Goal: Task Accomplishment & Management: Use online tool/utility

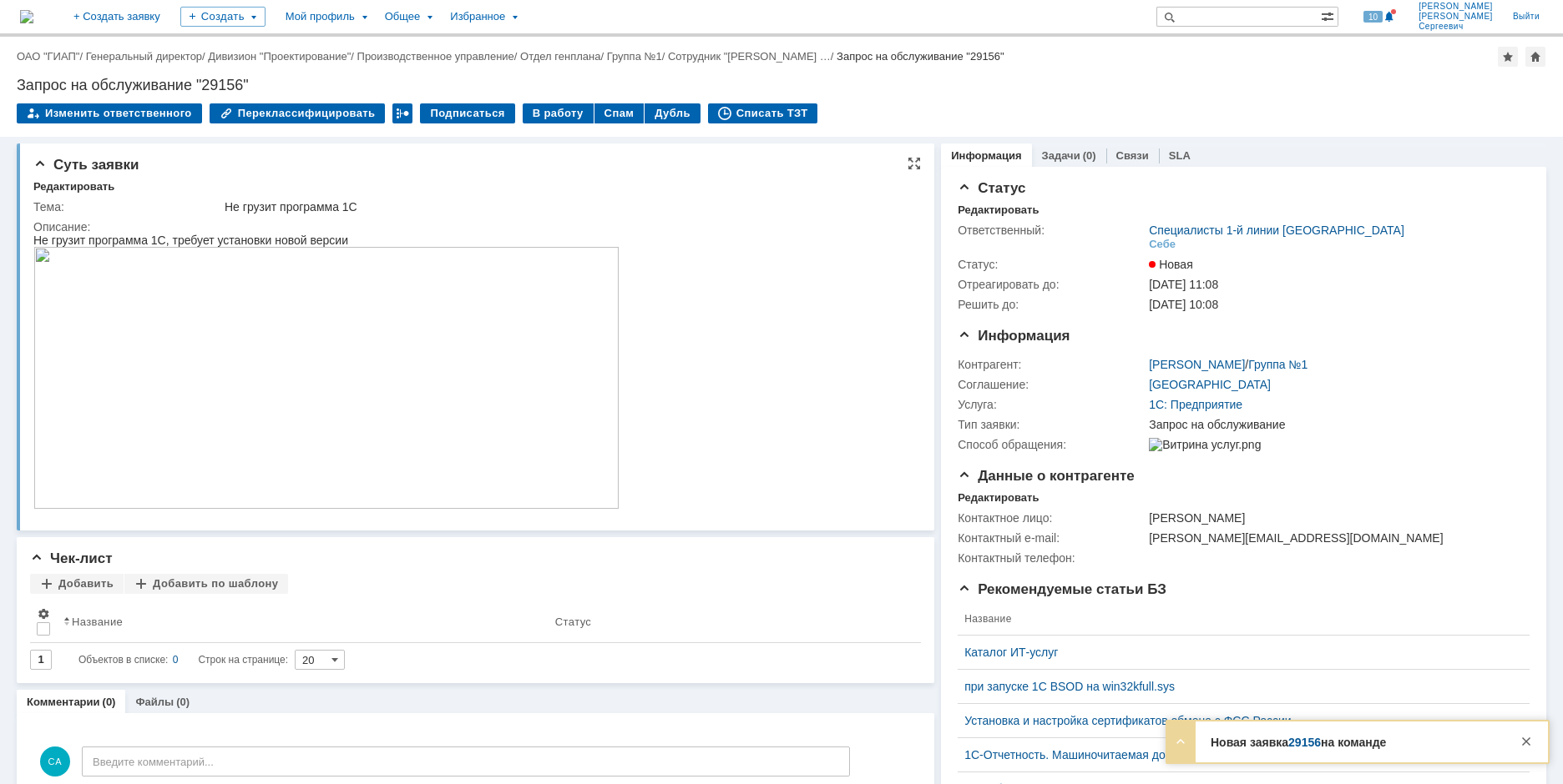
click at [448, 365] on img at bounding box center [326, 377] width 586 height 262
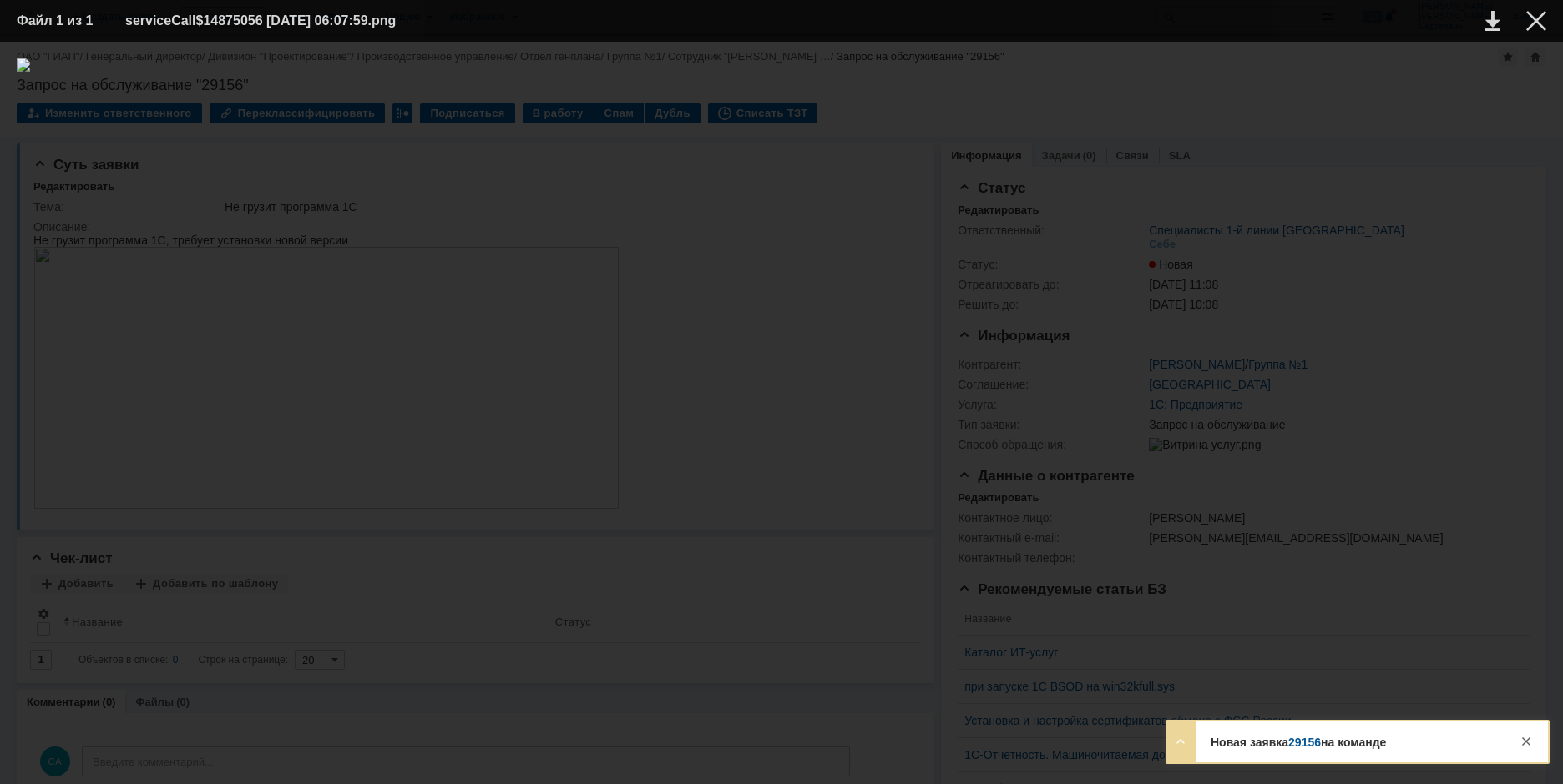
click at [622, 773] on div "ИНФОРМАЦИЯ О ФАЙЛЕ" at bounding box center [782, 413] width 1563 height 743
click at [719, 761] on div at bounding box center [782, 412] width 1530 height 709
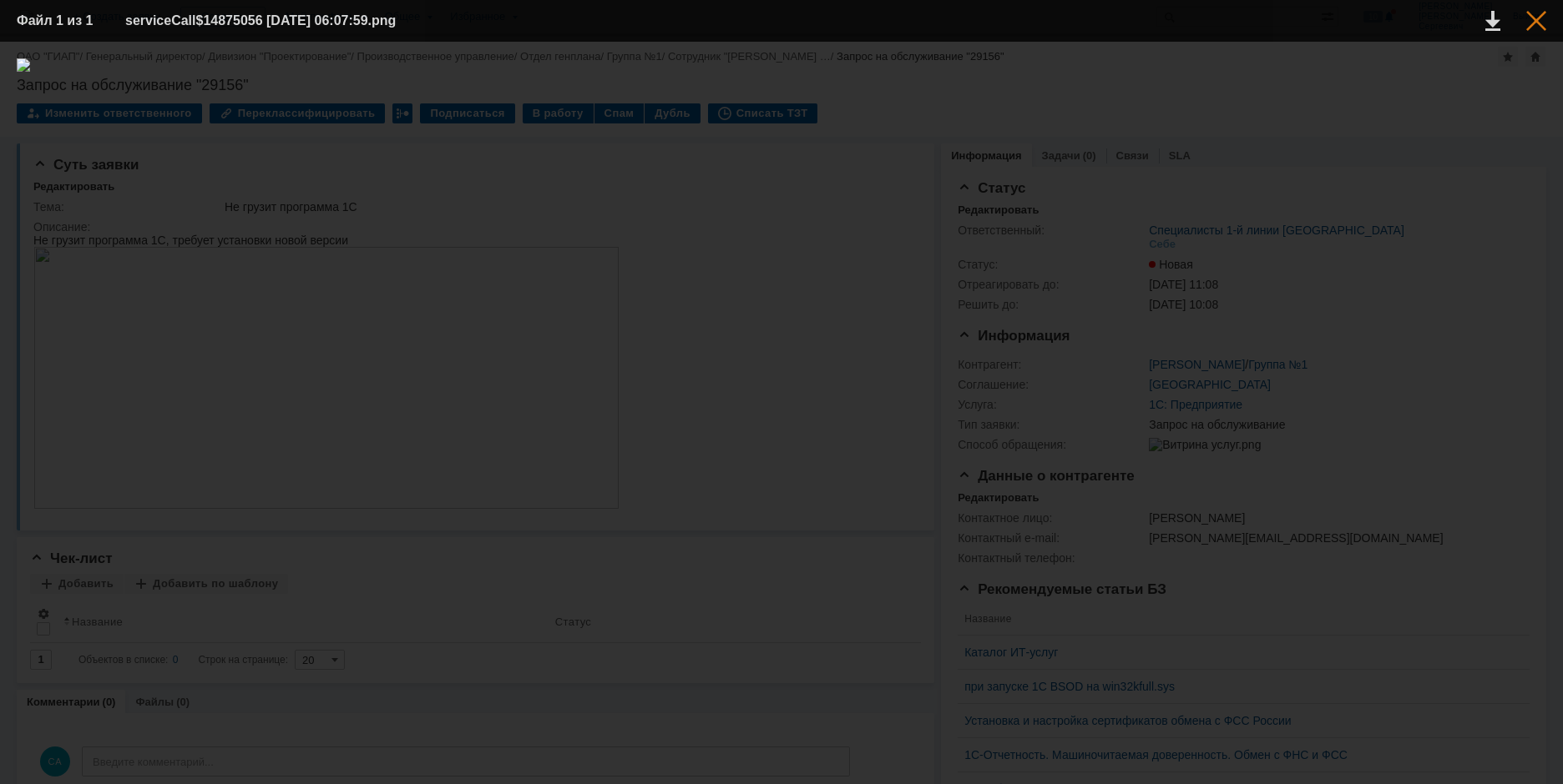
click at [1533, 28] on div at bounding box center [1536, 20] width 20 height 20
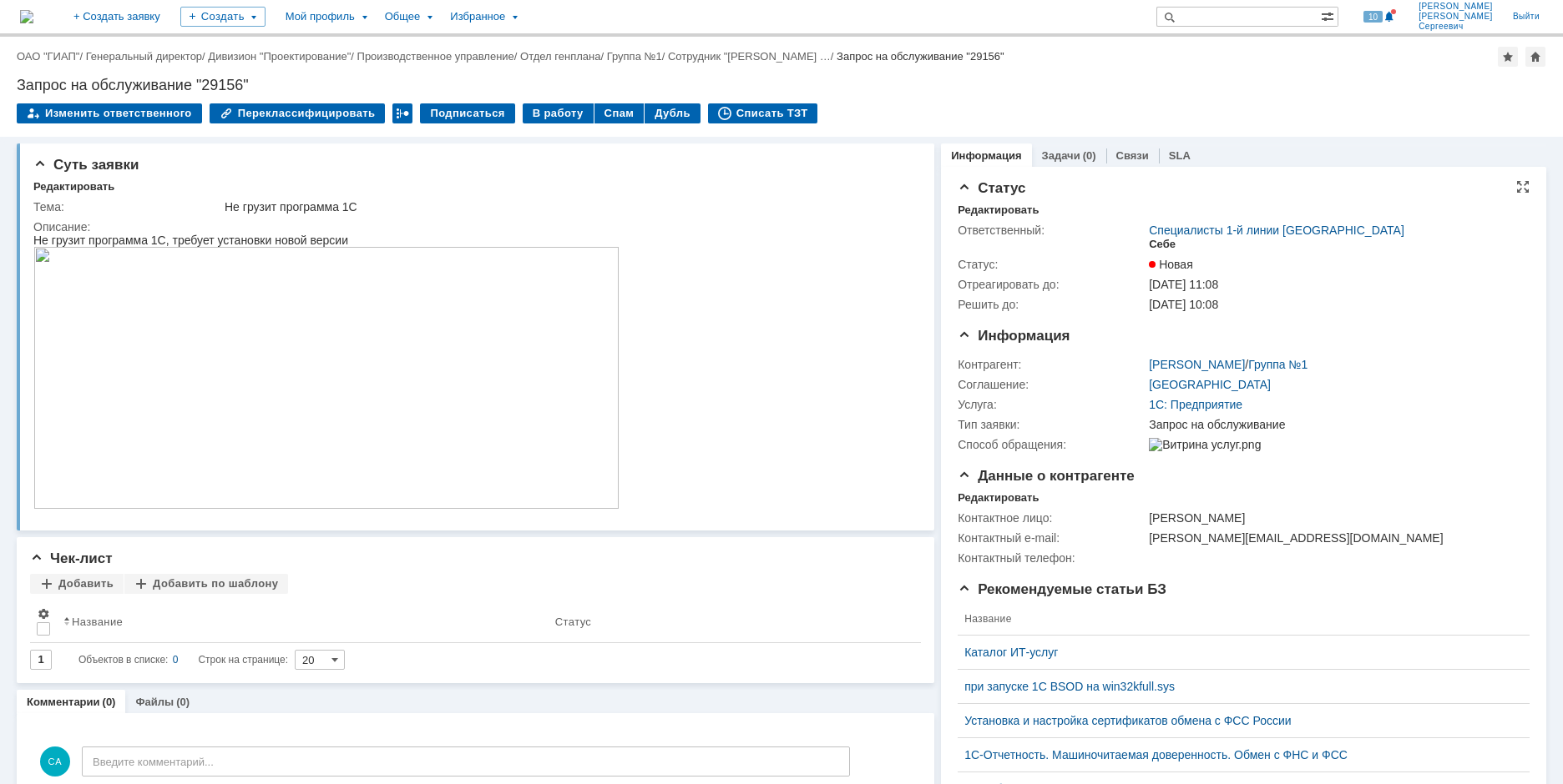
click at [1160, 240] on div "Себе" at bounding box center [1162, 245] width 26 height 14
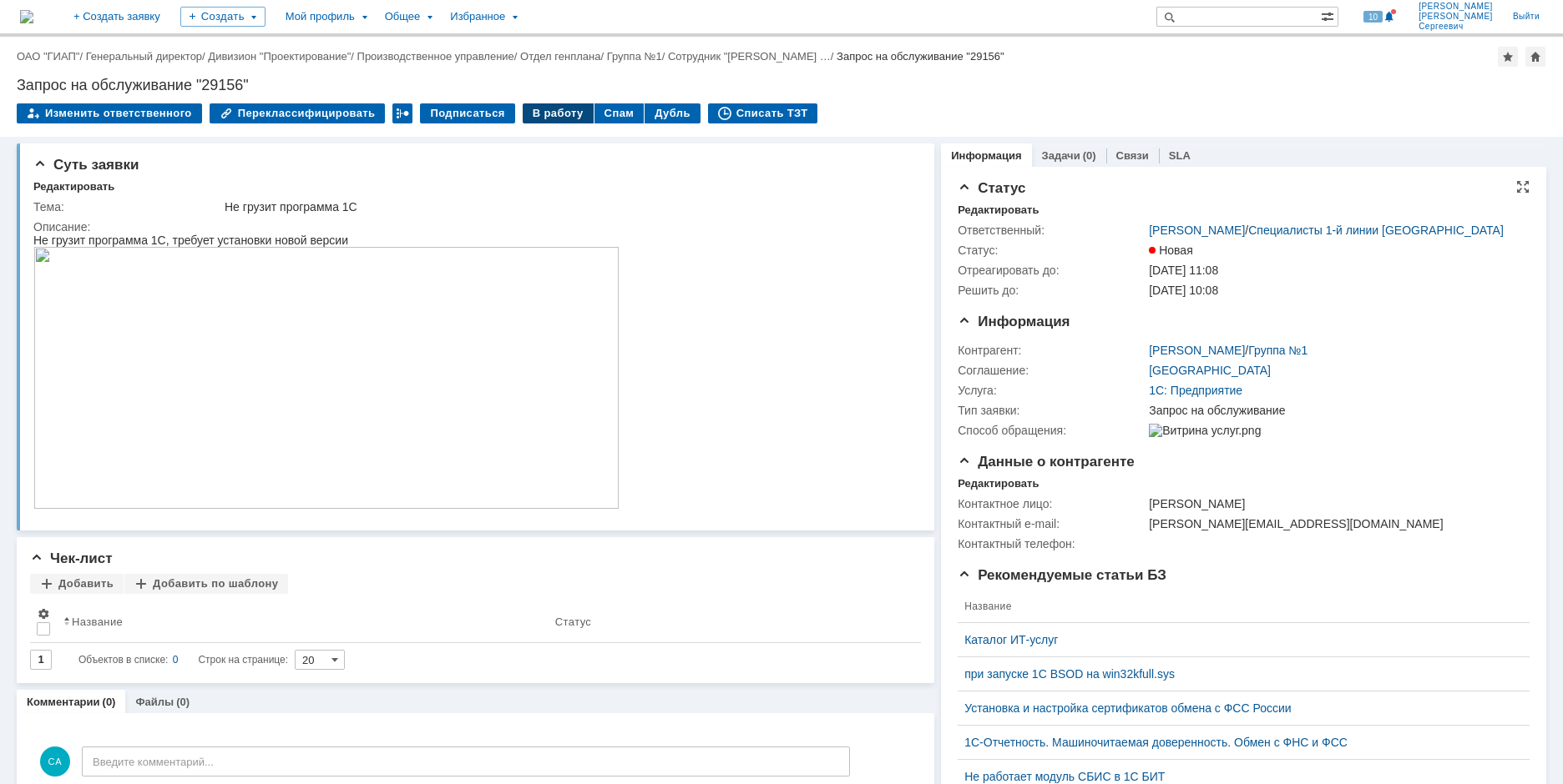
click at [530, 107] on div "В работу" at bounding box center [558, 113] width 71 height 20
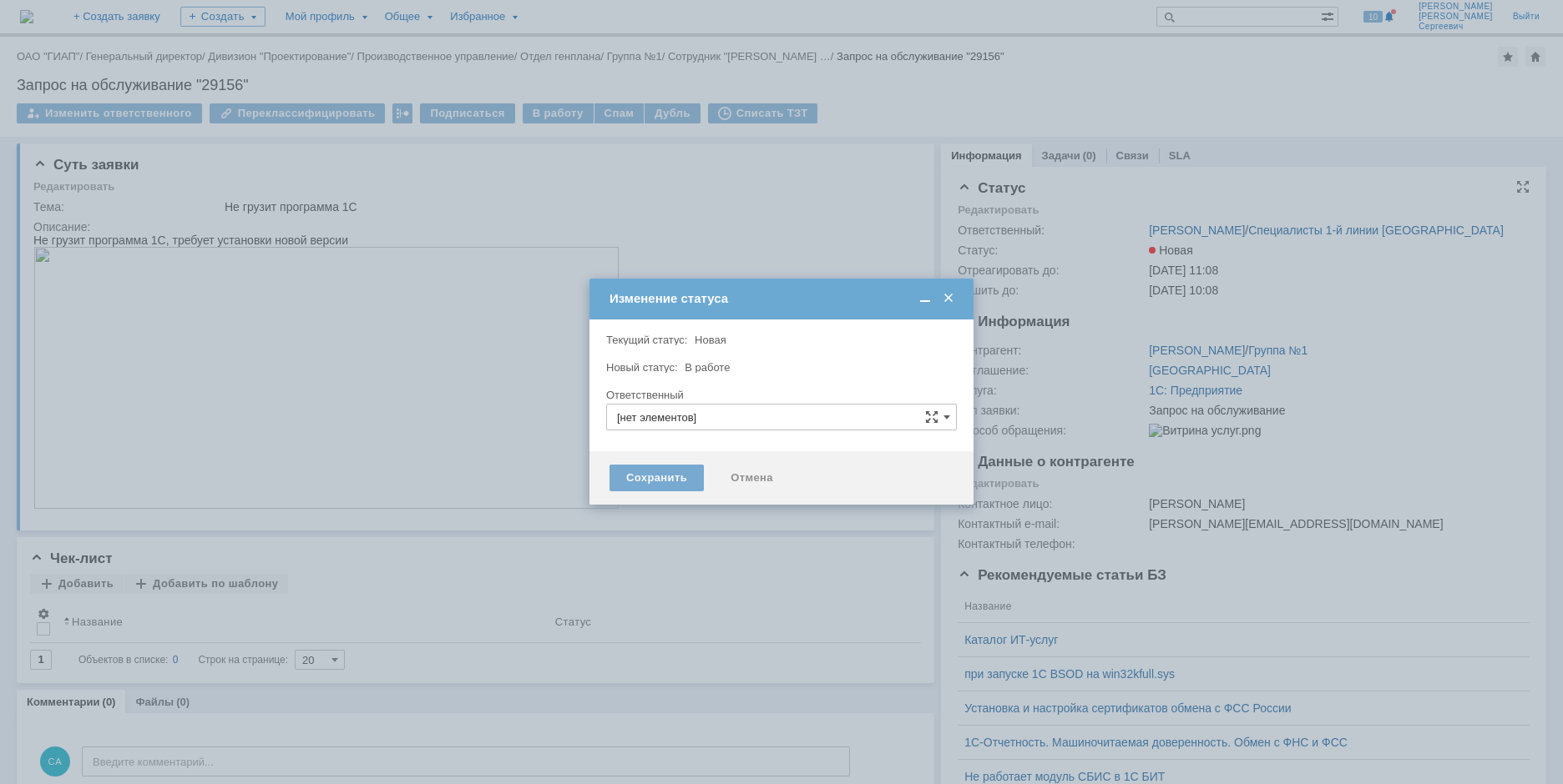
type input "[PERSON_NAME]"
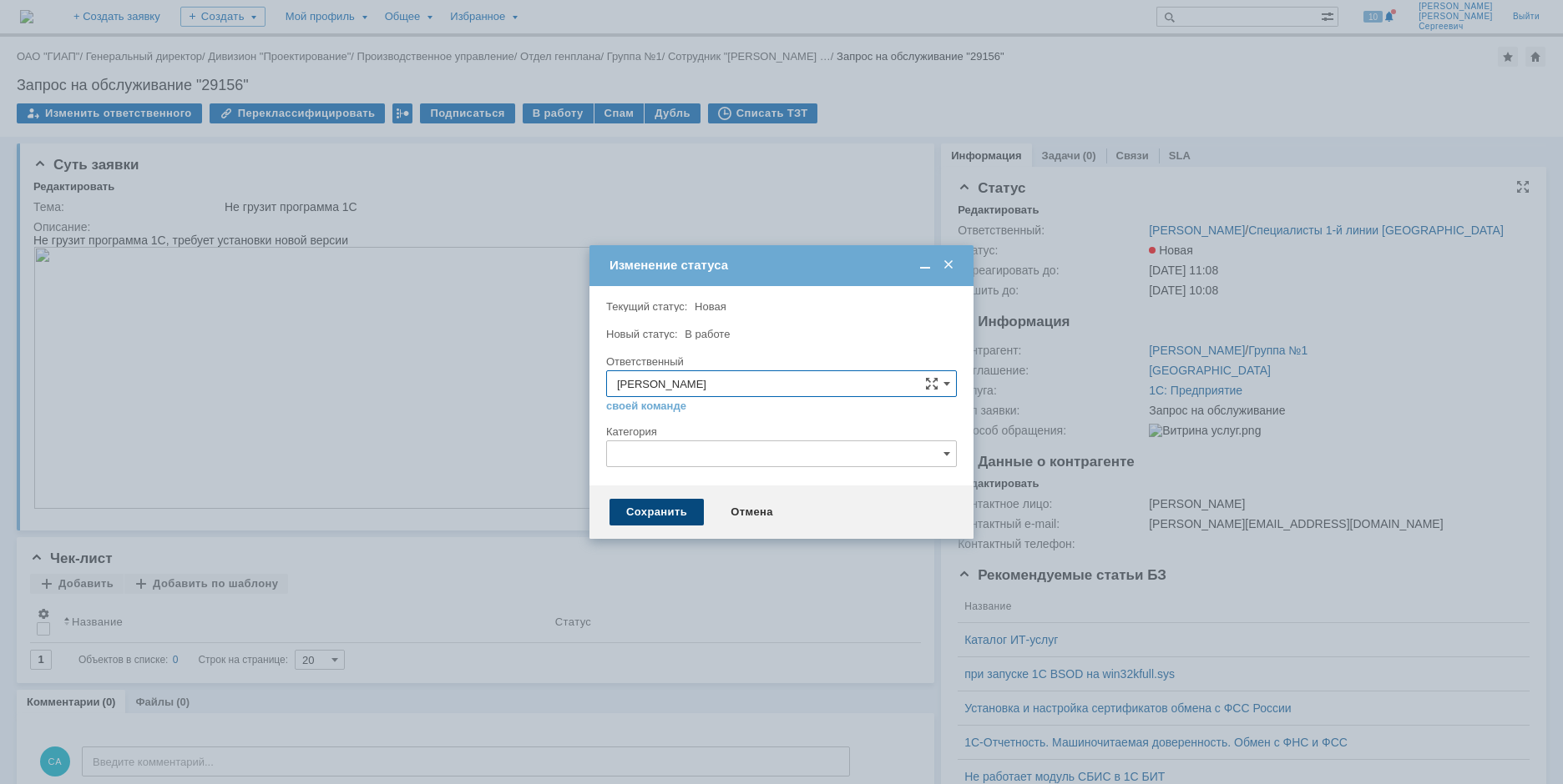
click at [620, 509] on div "Сохранить" at bounding box center [657, 512] width 95 height 26
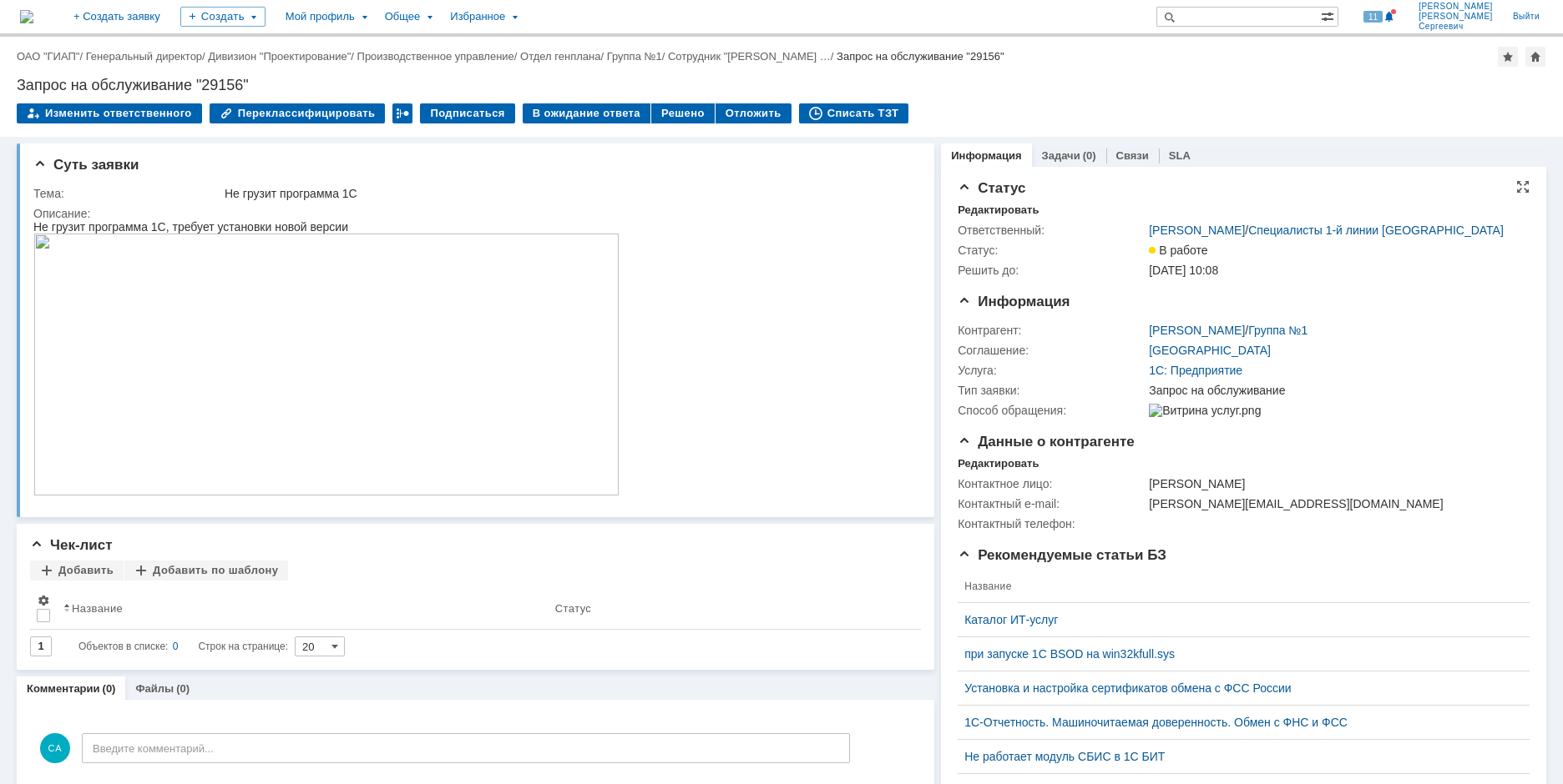
click at [33, 11] on img at bounding box center [27, 17] width 14 height 14
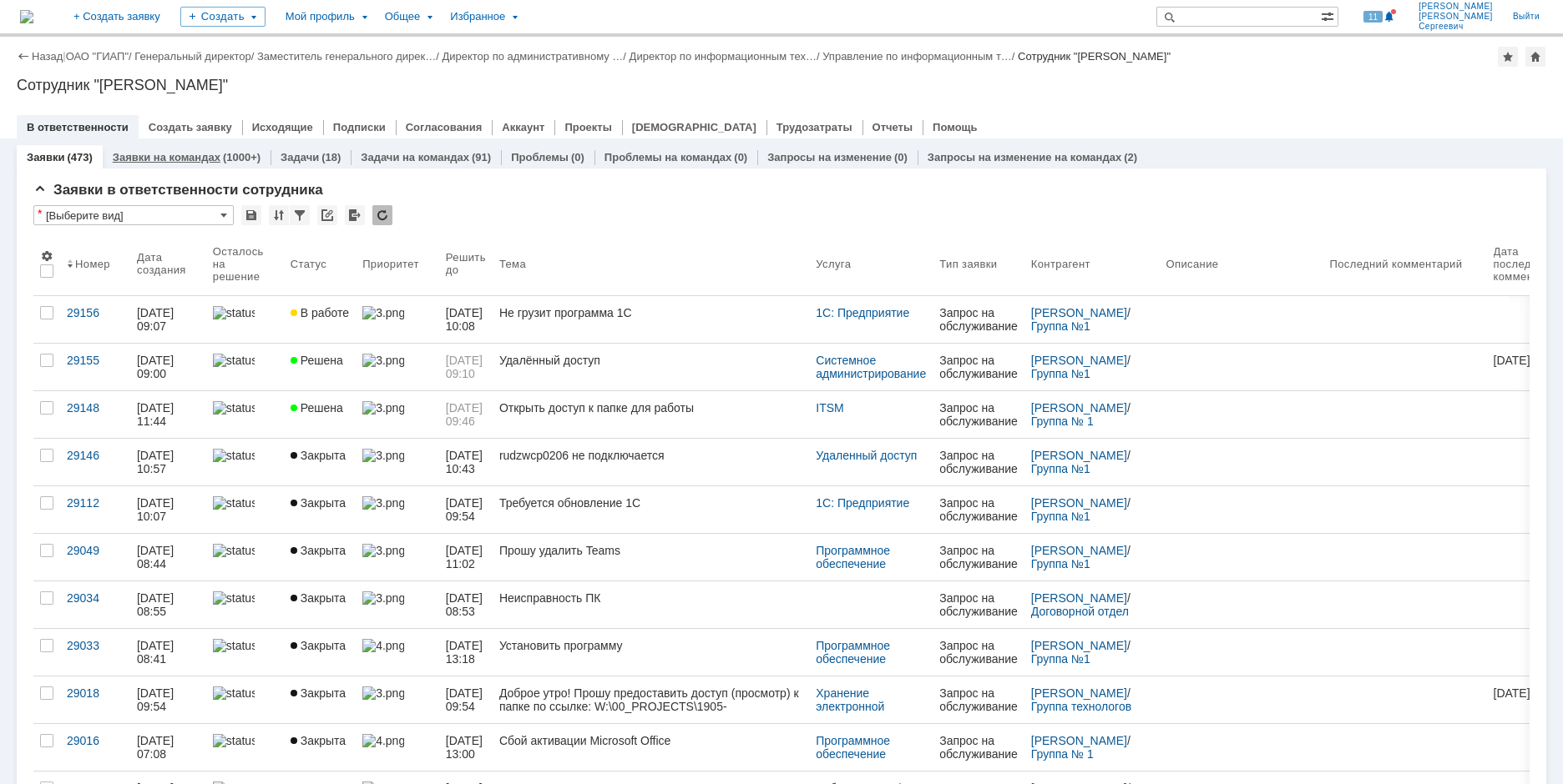
click at [187, 156] on link "Заявки на командах" at bounding box center [167, 157] width 107 height 13
